Goal: Task Accomplishment & Management: Manage account settings

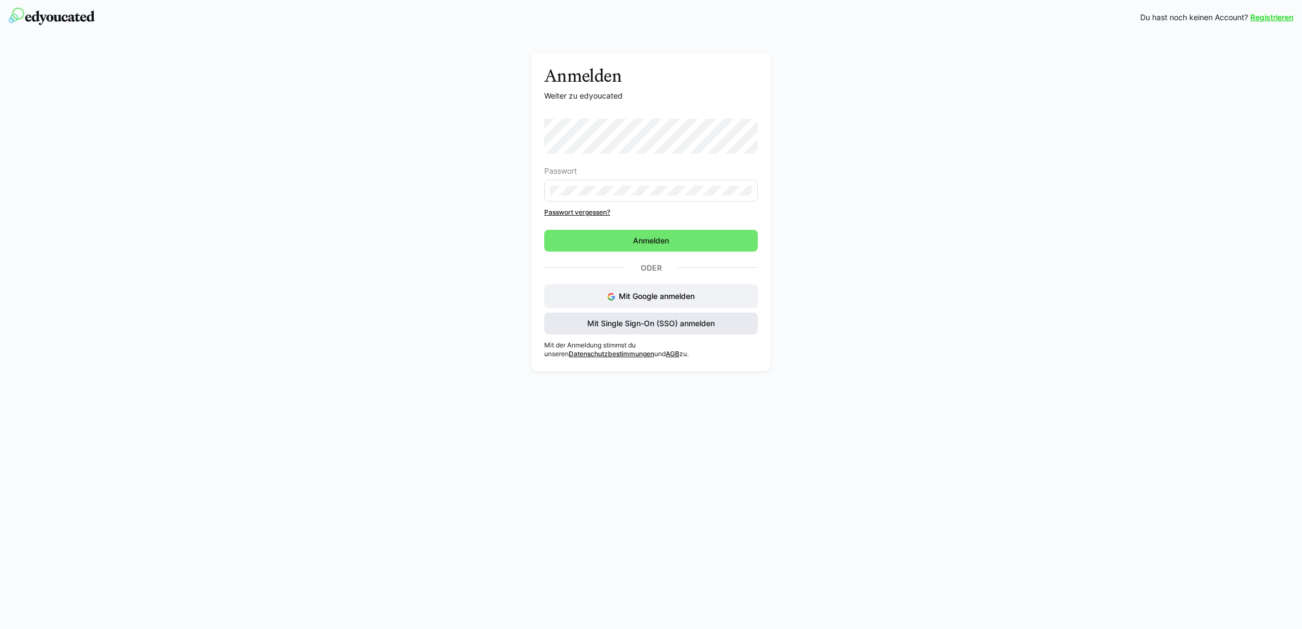
click at [671, 317] on span "Mit Single Sign-On (SSO) anmelden" at bounding box center [650, 324] width 213 height 22
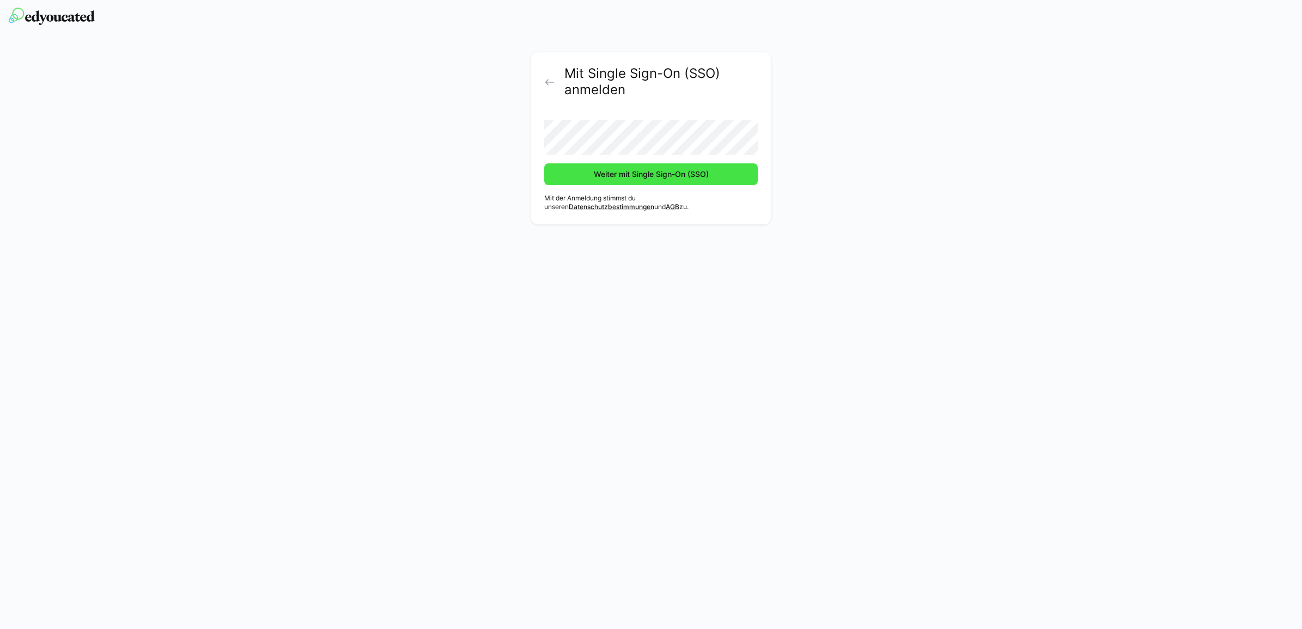
click at [594, 175] on span "Weiter mit Single Sign-On (SSO)" at bounding box center [651, 174] width 118 height 11
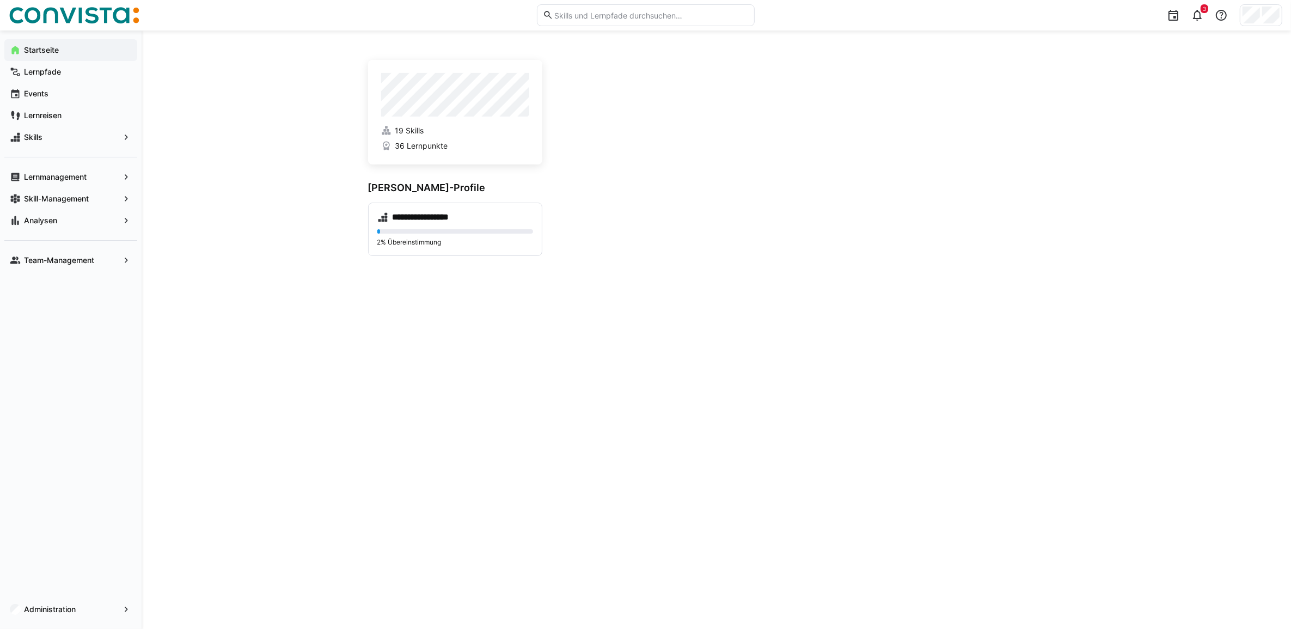
click at [47, 614] on span "Administration" at bounding box center [70, 609] width 97 height 11
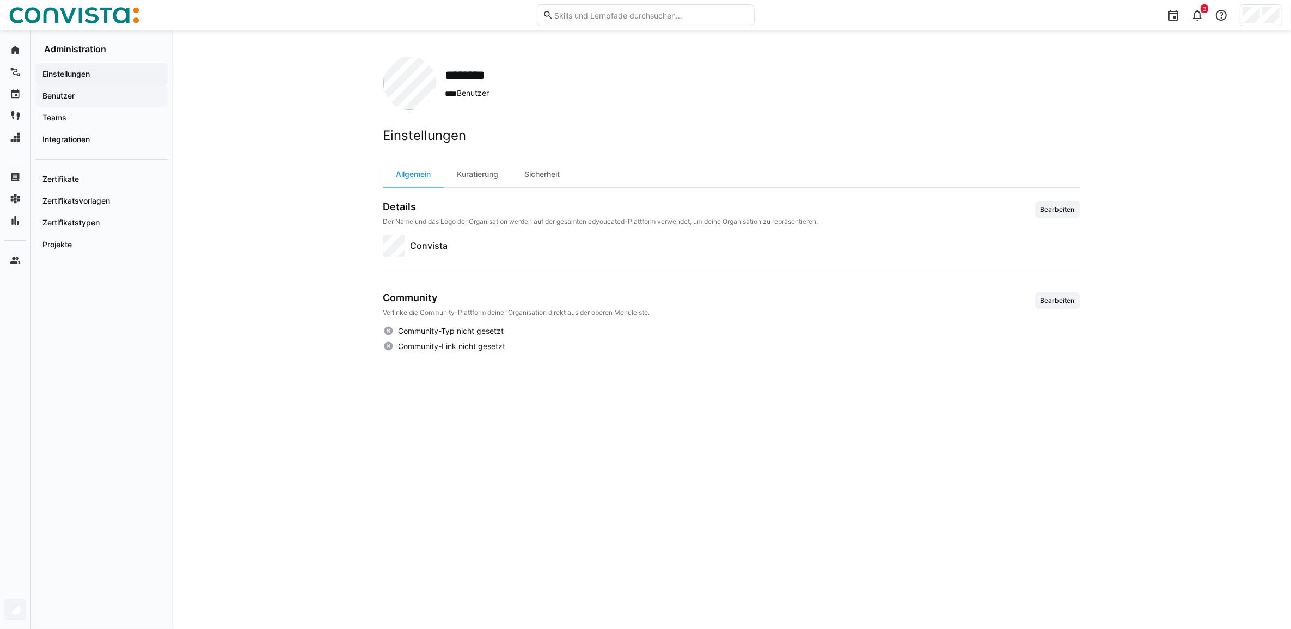
click at [64, 90] on span "Benutzer" at bounding box center [101, 95] width 121 height 11
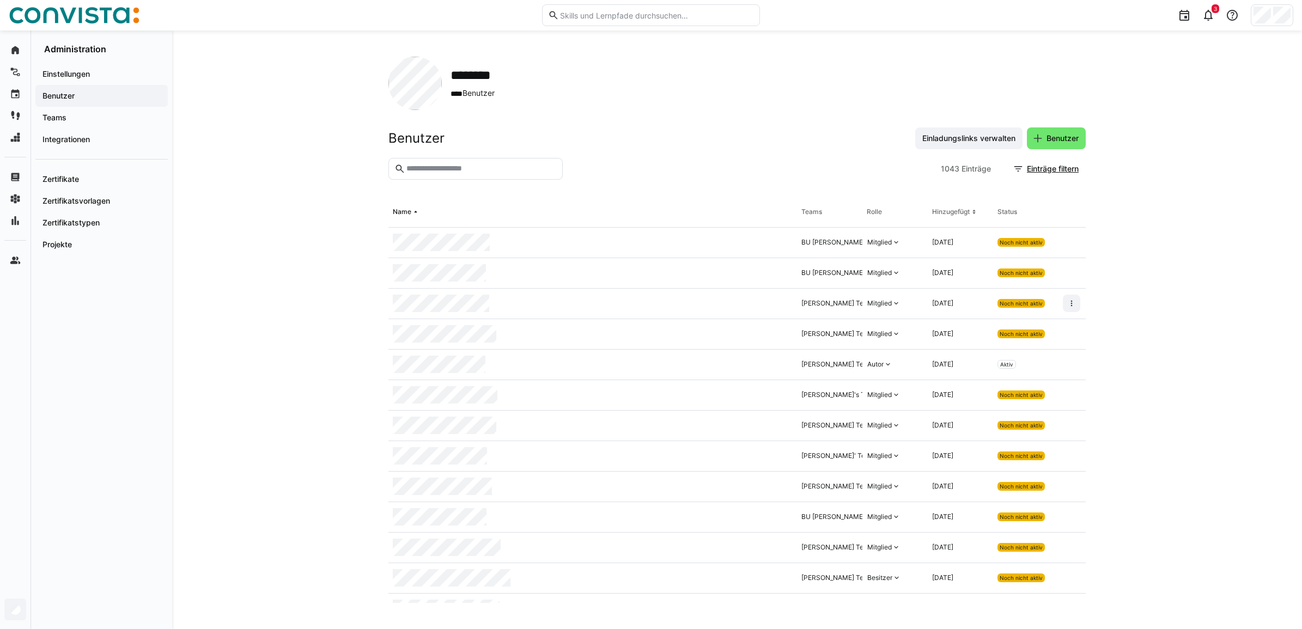
drag, startPoint x: 439, startPoint y: 175, endPoint x: 441, endPoint y: 170, distance: 5.7
click at [439, 174] on eds-input at bounding box center [475, 169] width 174 height 22
click at [441, 169] on input "text" at bounding box center [480, 169] width 151 height 10
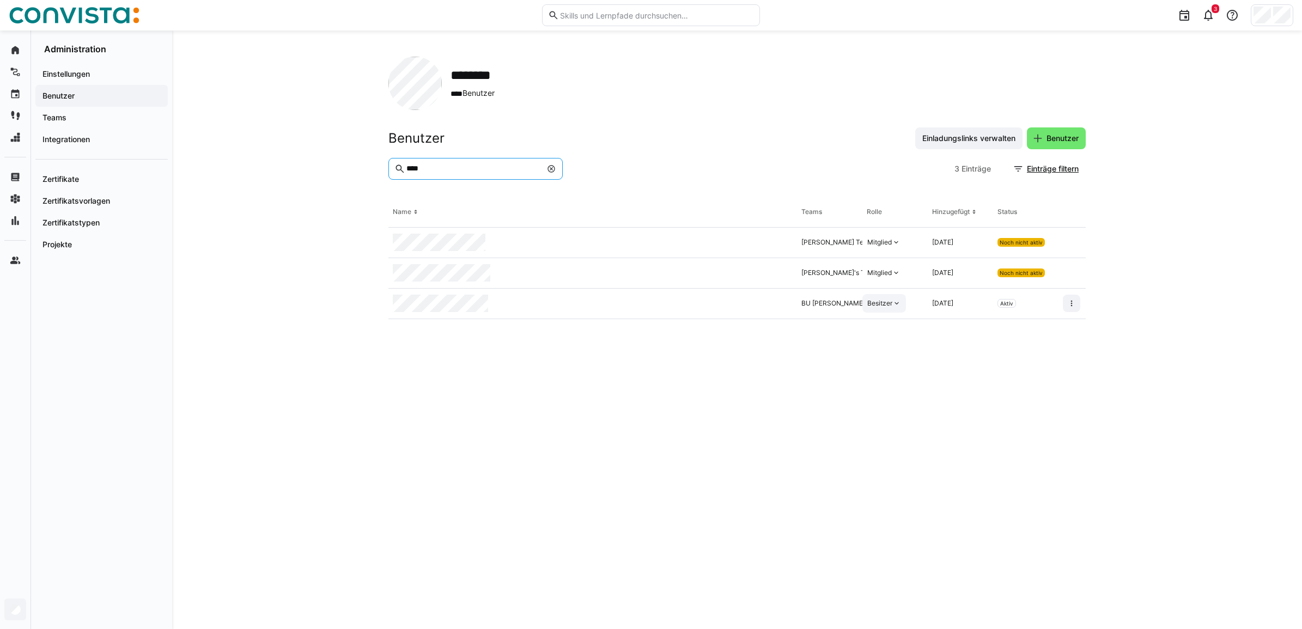
type input "****"
click at [880, 298] on div "Besitzer" at bounding box center [884, 303] width 44 height 19
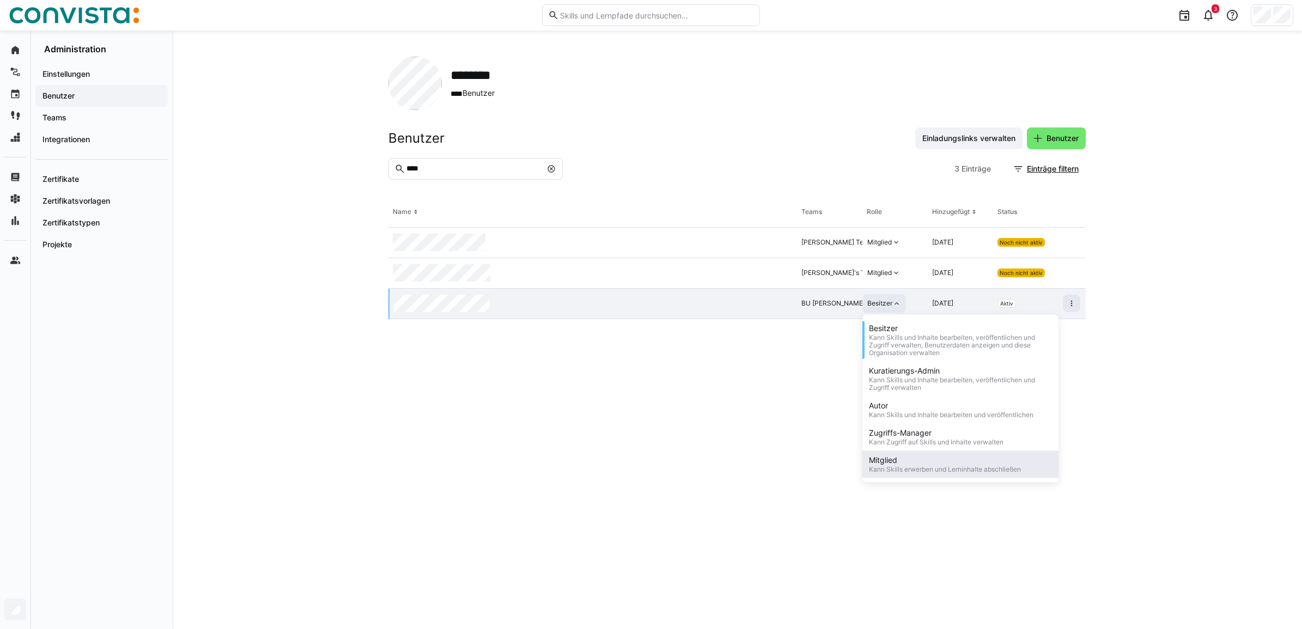
click at [899, 463] on div "Mitglied" at bounding box center [945, 460] width 152 height 11
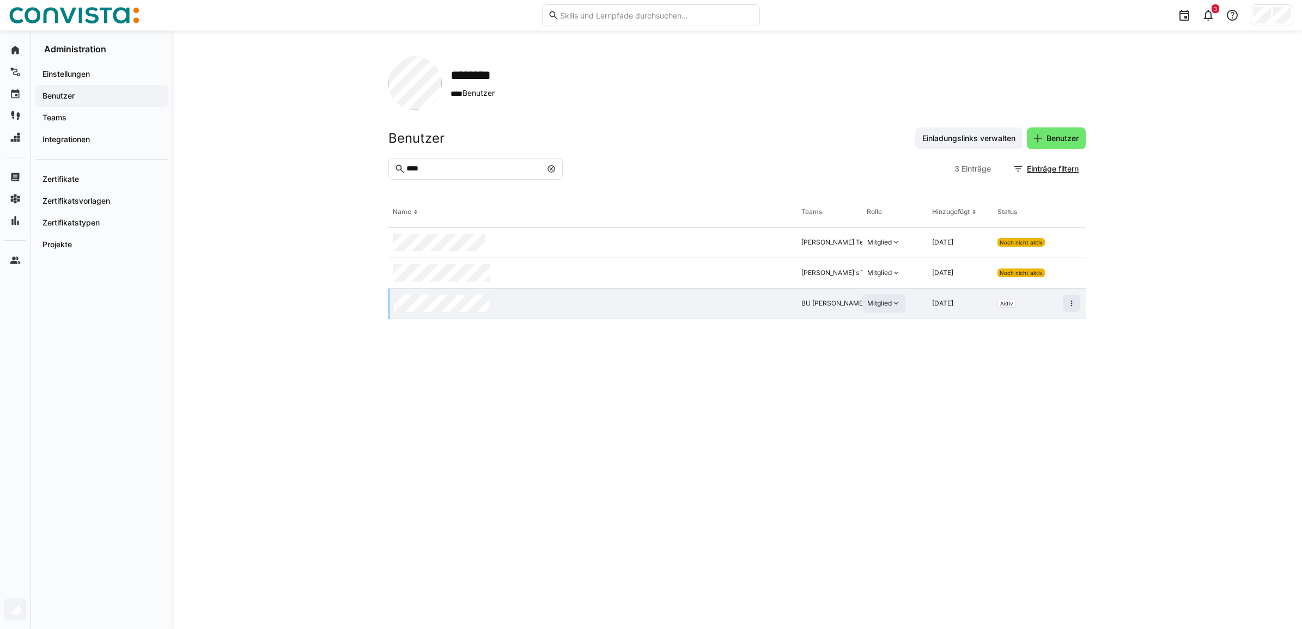
click at [891, 308] on eds-icon at bounding box center [895, 303] width 9 height 9
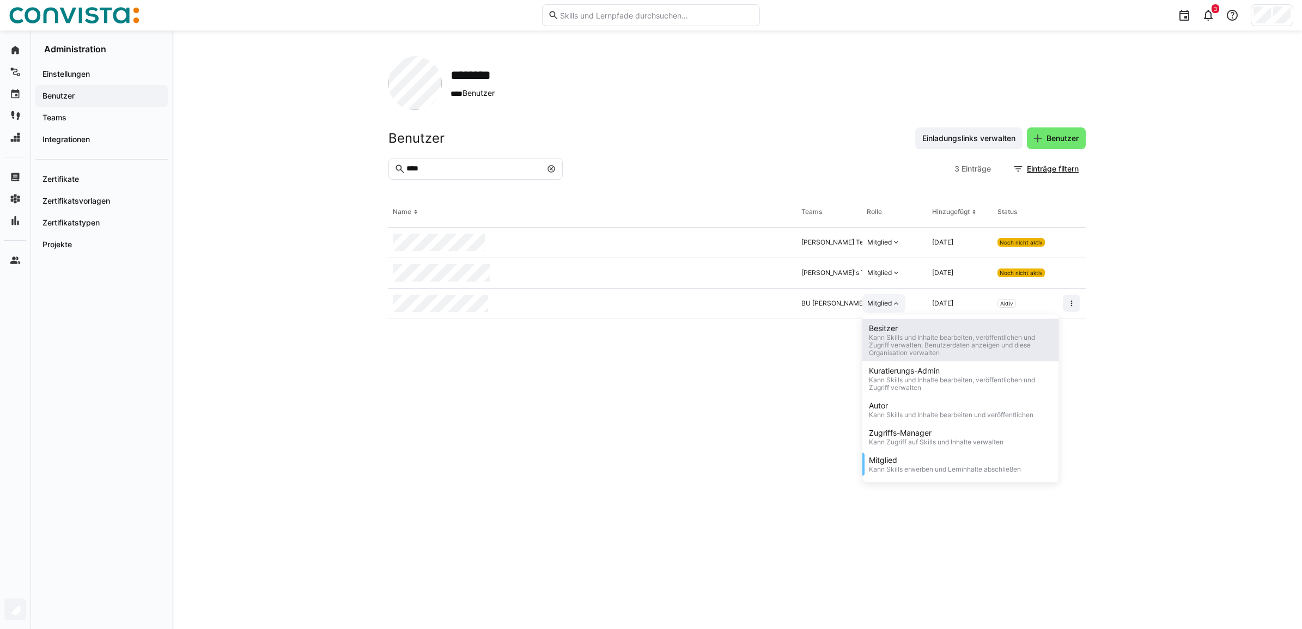
click at [902, 344] on div "Kann Skills und Inhalte bearbeiten, veröffentlichen und Zugriff verwalten, Benu…" at bounding box center [960, 345] width 183 height 23
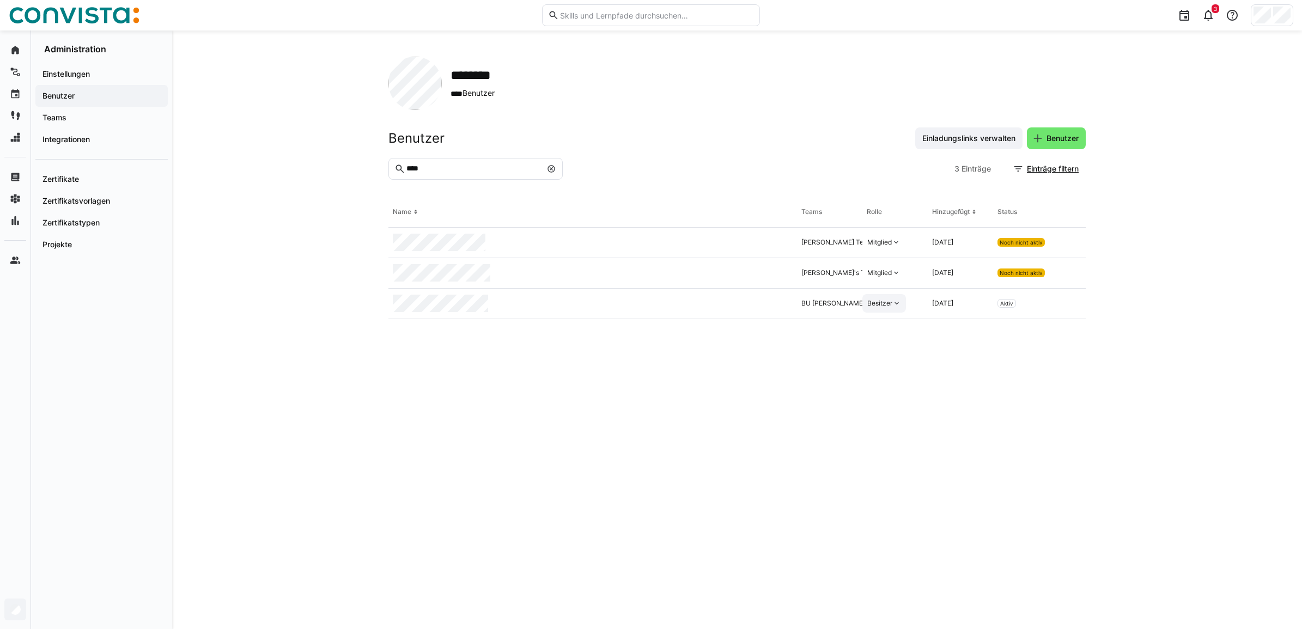
drag, startPoint x: 1224, startPoint y: 3, endPoint x: 770, endPoint y: 154, distance: 478.6
click at [770, 154] on header "Benutzer Einladungslinks verwalten Benutzer" at bounding box center [736, 142] width 697 height 30
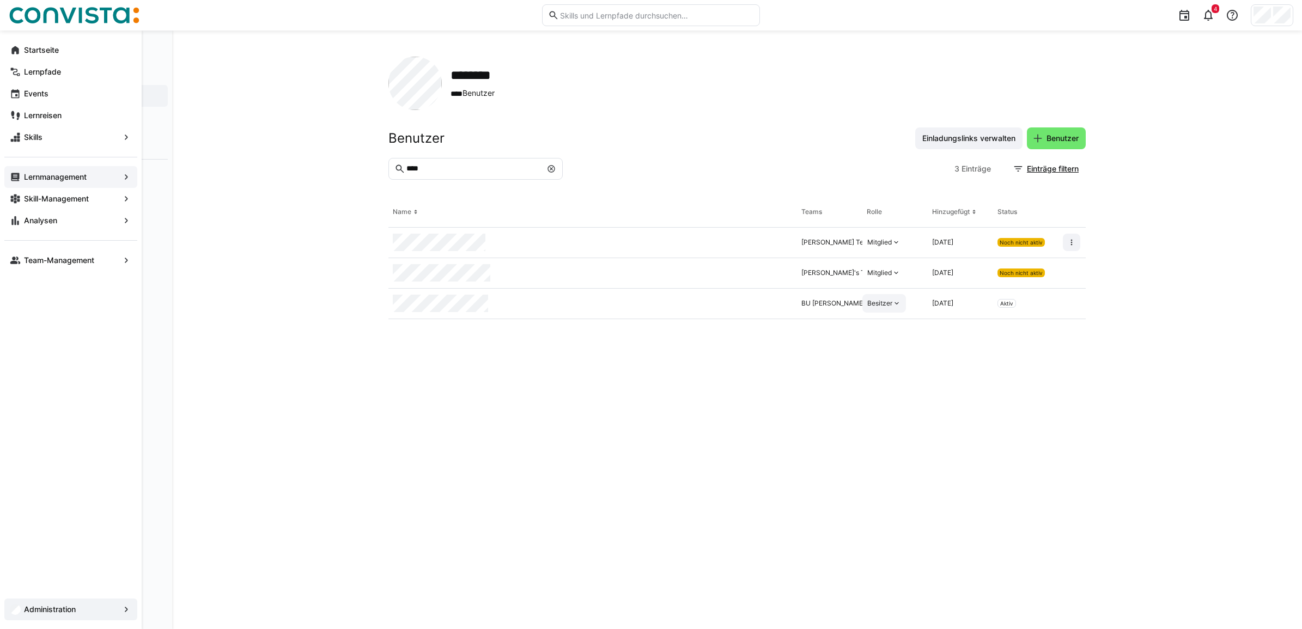
click at [0, 0] on app-navigation-label "Lernmanagement" at bounding box center [0, 0] width 0 height 0
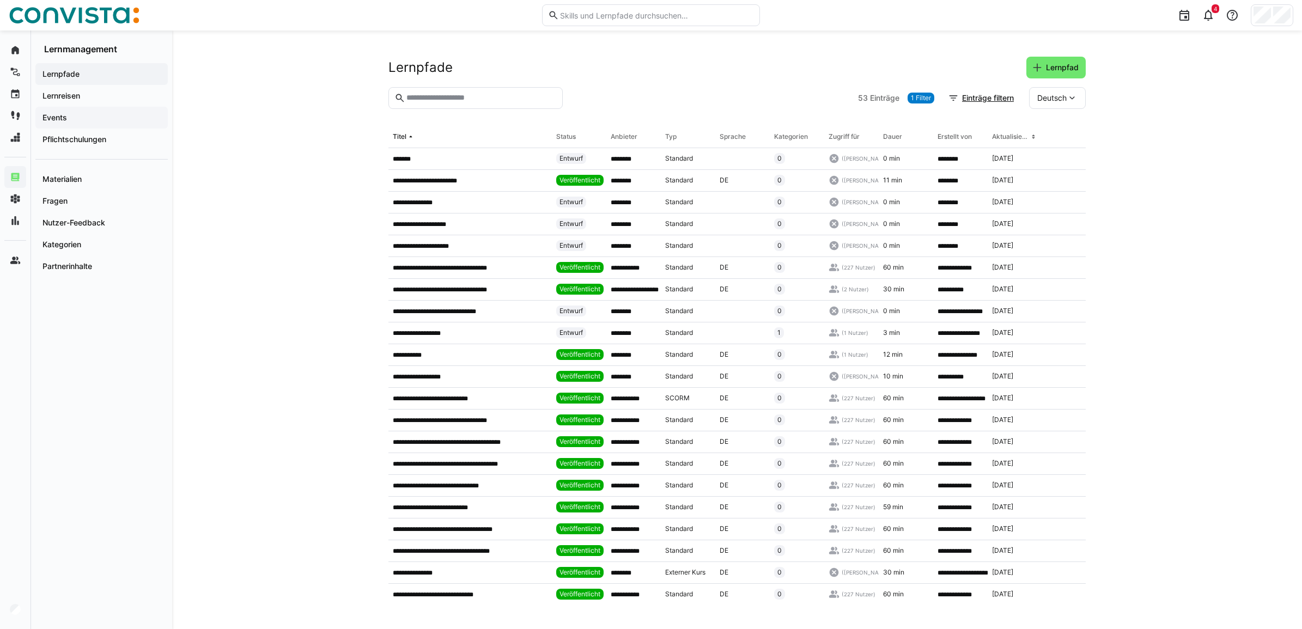
click at [71, 113] on span "Events" at bounding box center [101, 117] width 121 height 11
